Goal: Find specific page/section: Find specific page/section

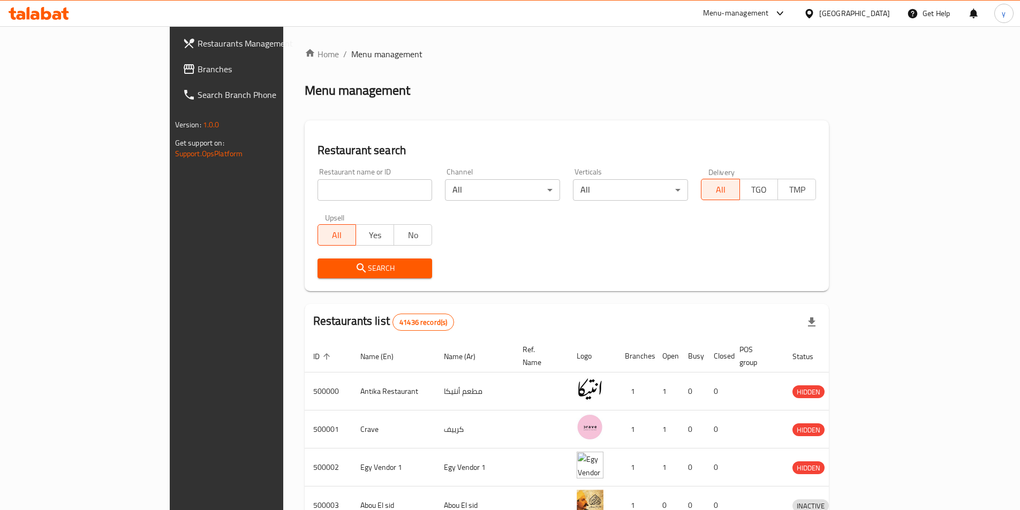
click at [887, 10] on div "[GEOGRAPHIC_DATA]" at bounding box center [854, 13] width 71 height 12
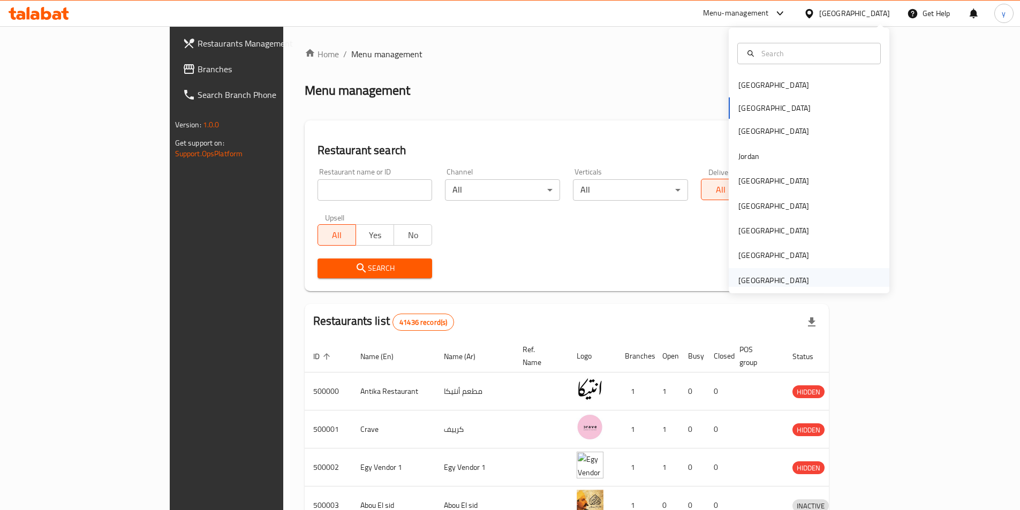
click at [827, 281] on div "[GEOGRAPHIC_DATA]" at bounding box center [809, 280] width 161 height 25
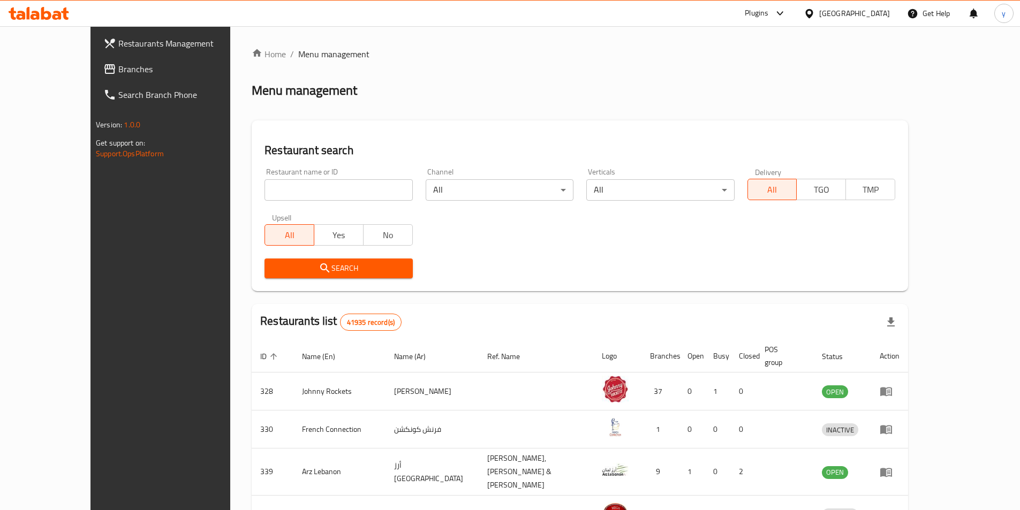
click at [118, 71] on span "Branches" at bounding box center [185, 69] width 134 height 13
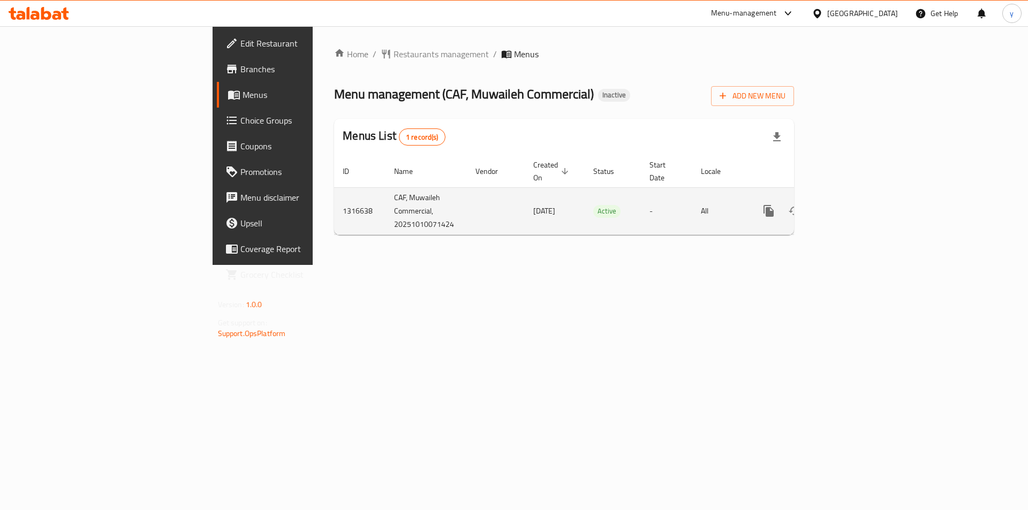
click at [852, 205] on icon "enhanced table" at bounding box center [846, 211] width 13 height 13
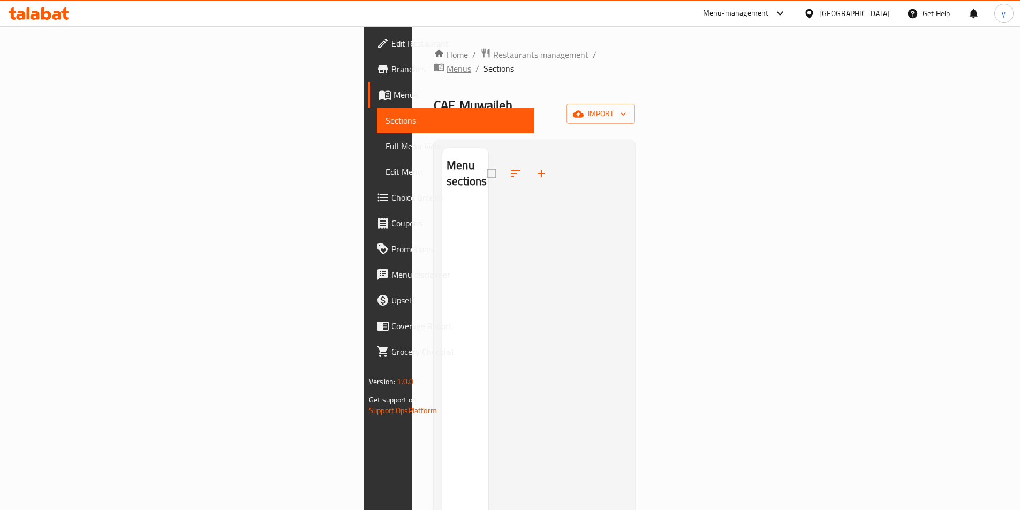
click at [447, 62] on span "Menus" at bounding box center [459, 68] width 25 height 13
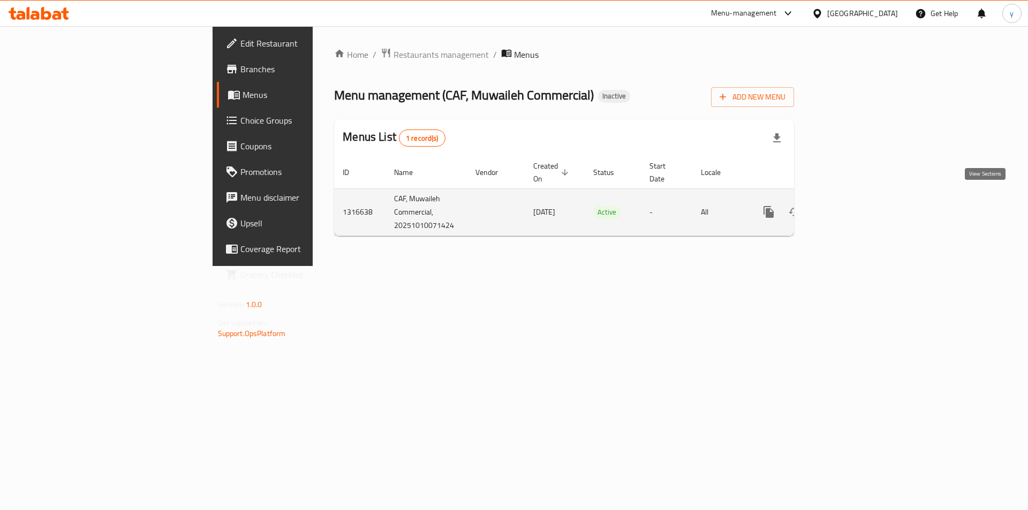
click at [852, 206] on icon "enhanced table" at bounding box center [846, 212] width 13 height 13
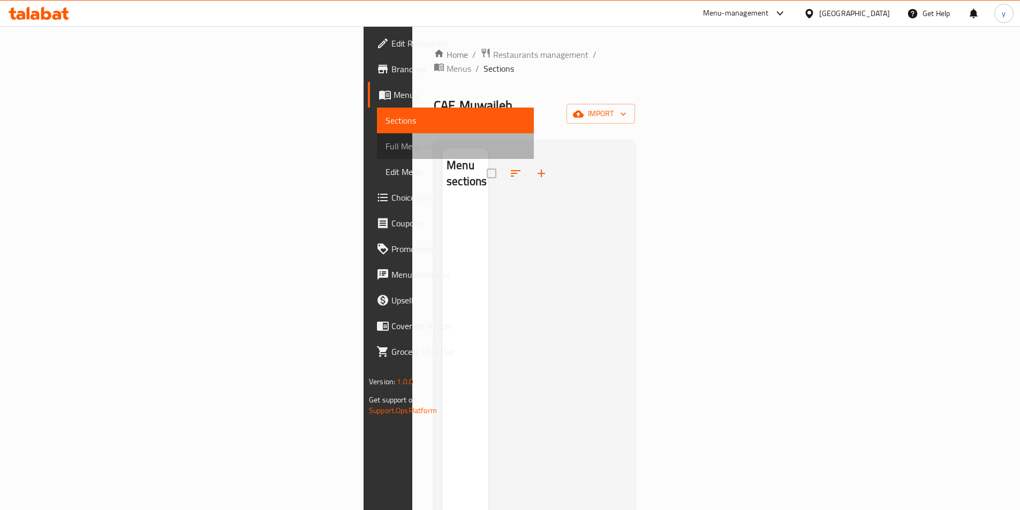
click at [377, 156] on link "Full Menu View" at bounding box center [455, 146] width 157 height 26
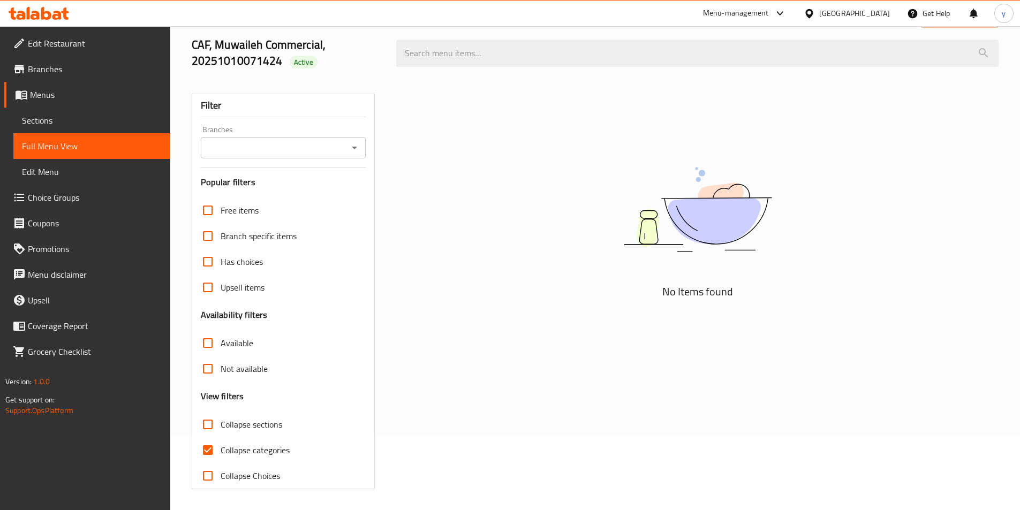
scroll to position [76, 0]
click at [112, 98] on span "Menus" at bounding box center [96, 94] width 132 height 13
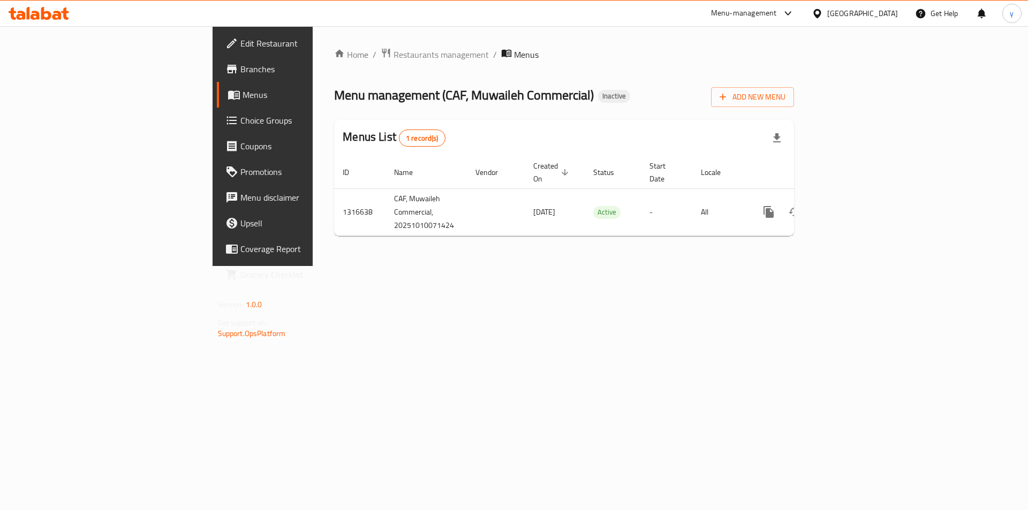
click at [240, 73] on span "Branches" at bounding box center [307, 69] width 135 height 13
